Goal: Find specific page/section: Find specific page/section

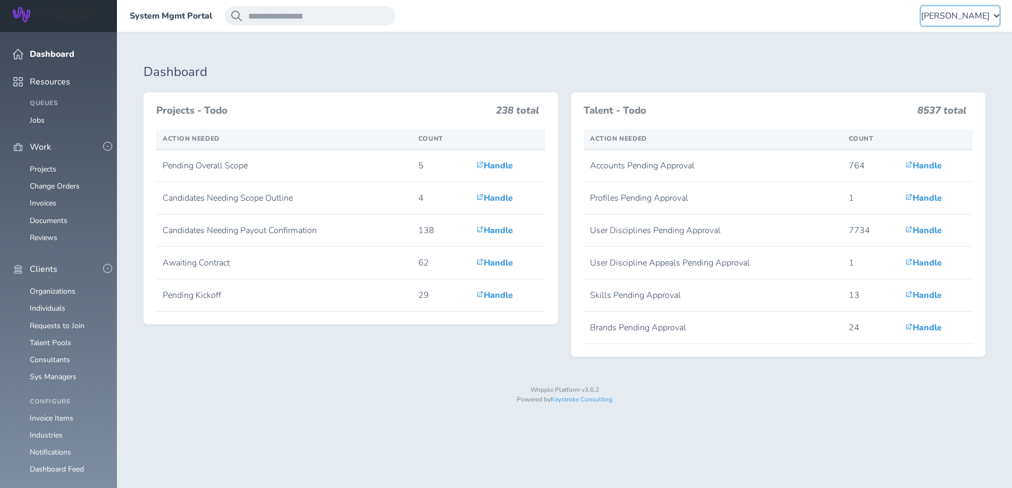
click at [967, 13] on span "[PERSON_NAME]" at bounding box center [955, 16] width 69 height 10
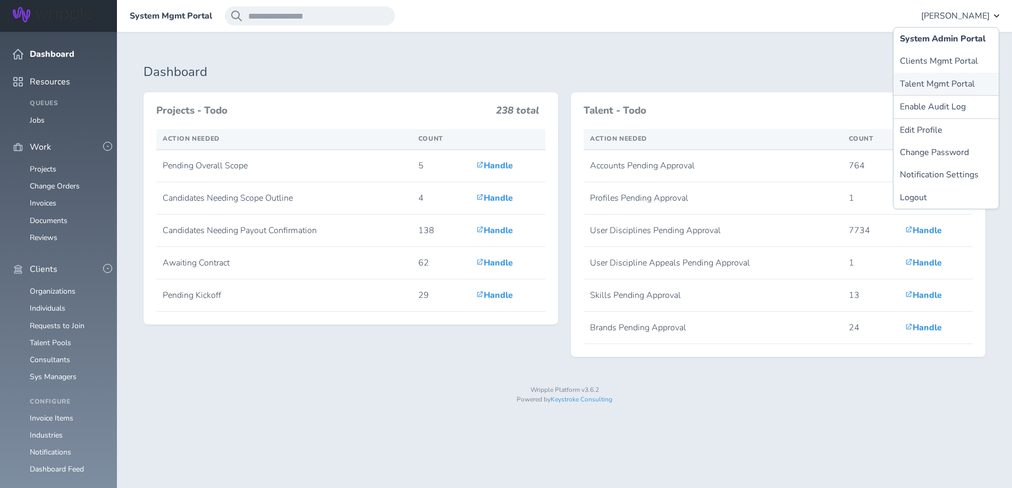
click at [929, 79] on link "Talent Mgmt Portal" at bounding box center [945, 84] width 105 height 22
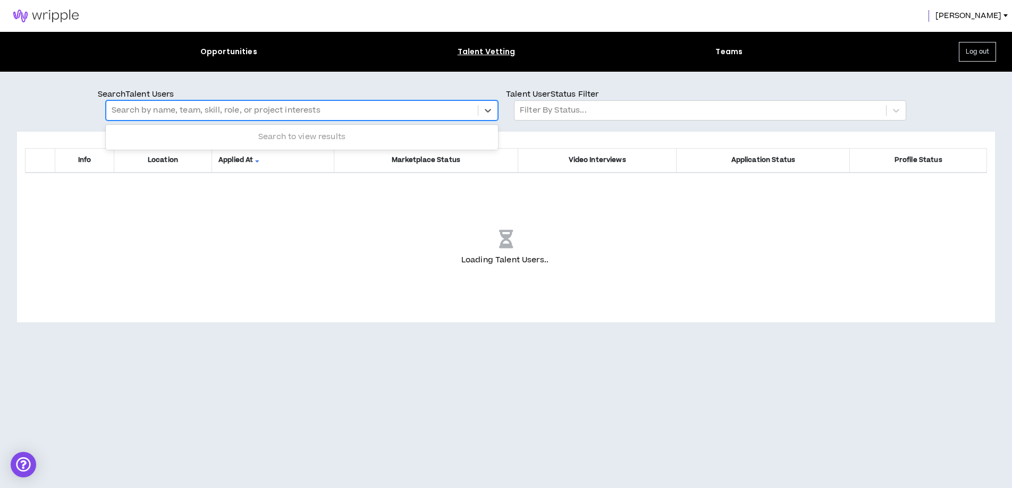
click at [304, 113] on div at bounding box center [292, 111] width 361 height 14
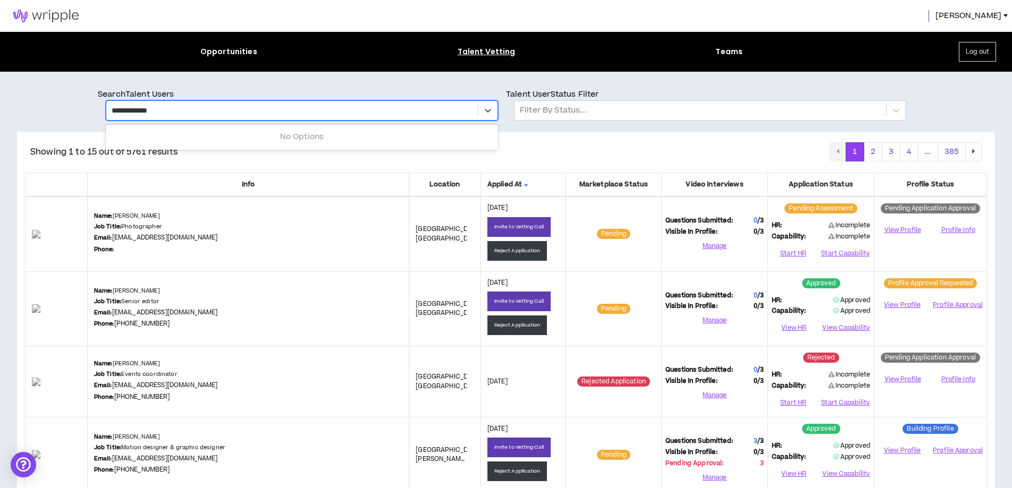
type input "**********"
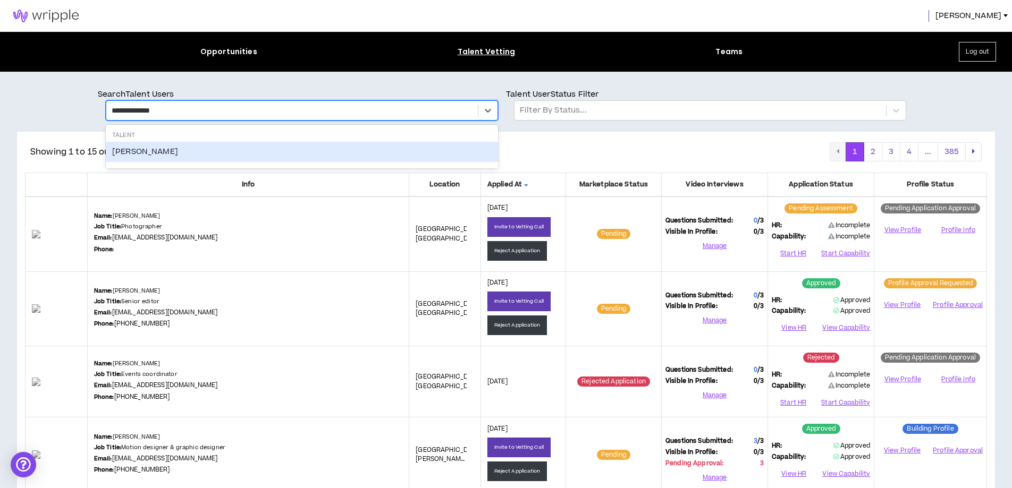
click at [138, 147] on div "[PERSON_NAME]" at bounding box center [302, 152] width 392 height 20
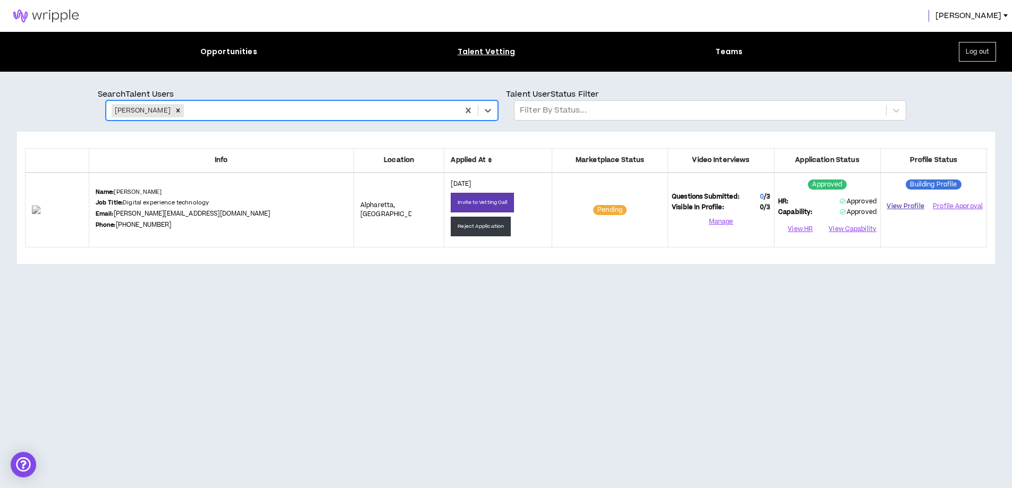
click at [906, 206] on link "View Profile" at bounding box center [905, 206] width 42 height 19
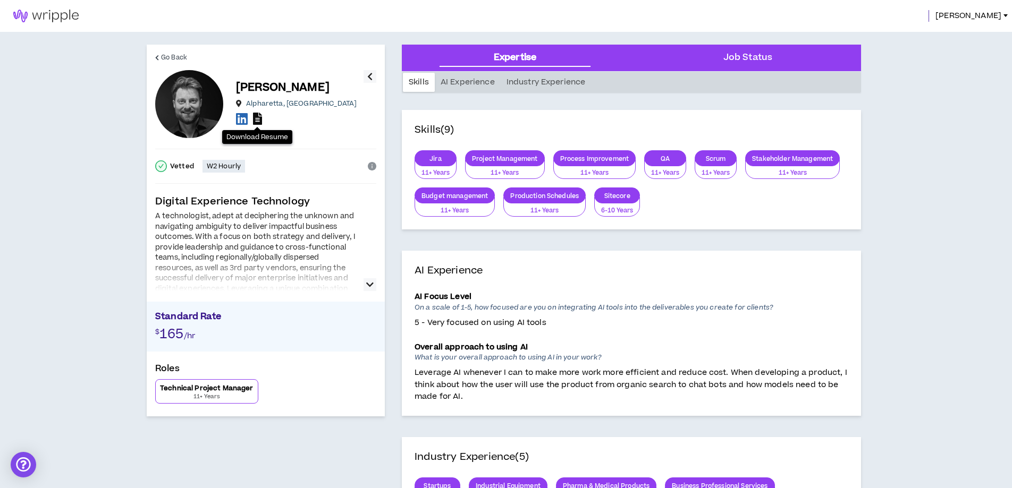
click at [256, 123] on icon at bounding box center [257, 119] width 9 height 12
click at [367, 283] on icon "button" at bounding box center [369, 284] width 7 height 13
